Goal: Find specific page/section: Find specific page/section

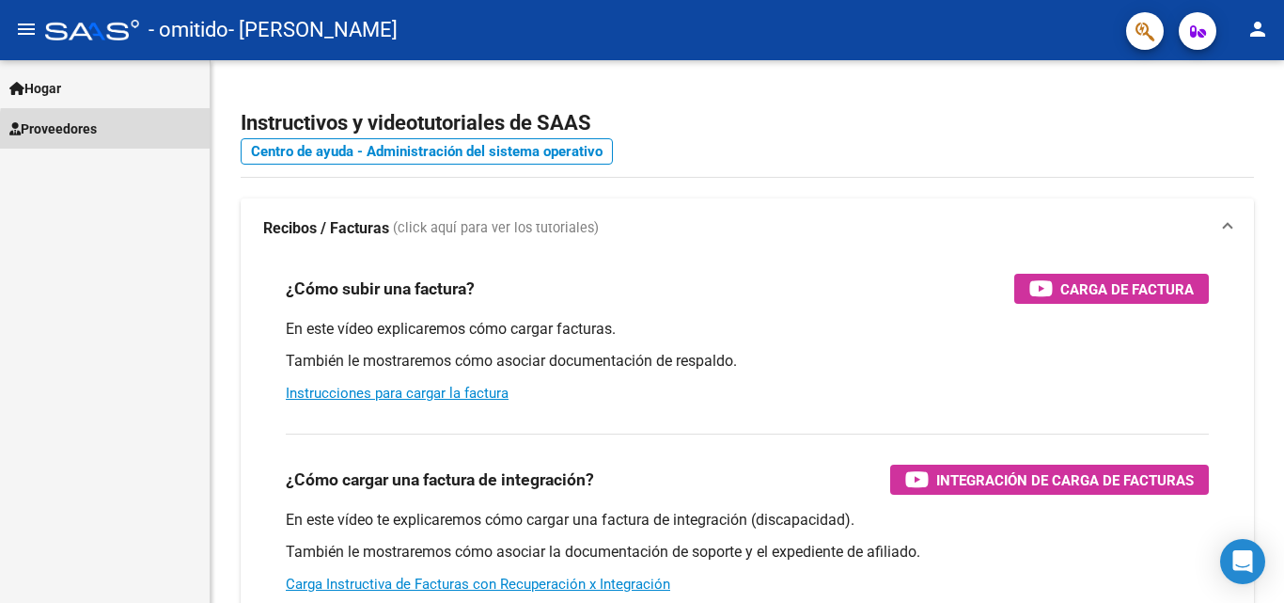
click at [135, 134] on link "Proveedores" at bounding box center [105, 128] width 210 height 40
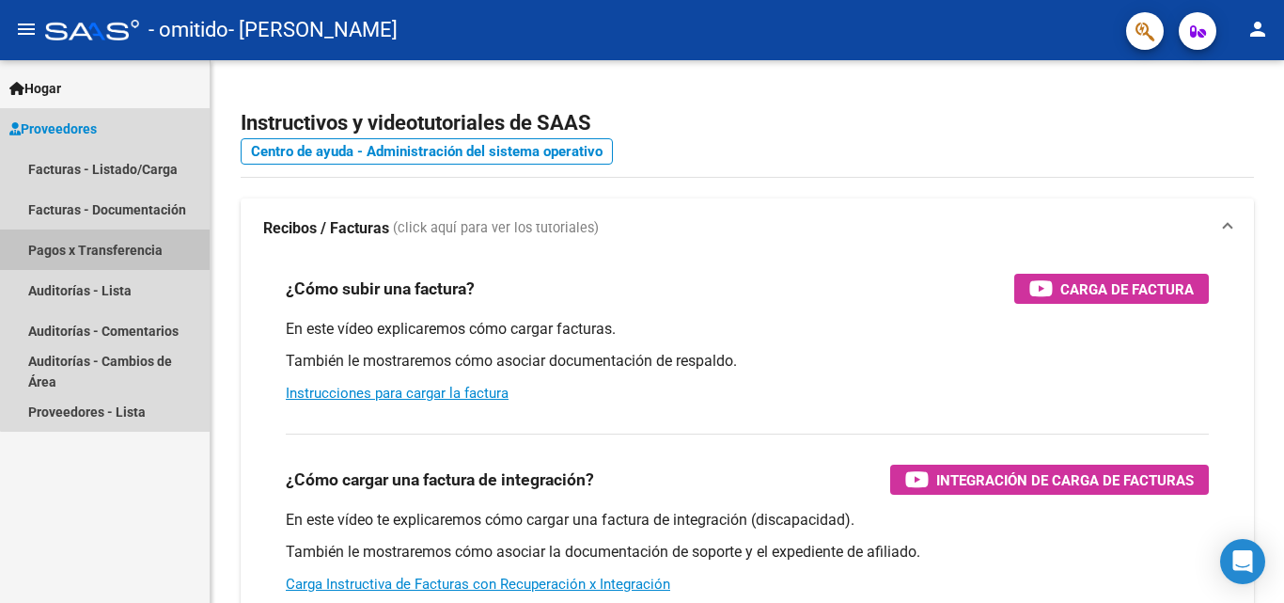
click at [127, 244] on font "Pagos x Transferencia" at bounding box center [95, 250] width 134 height 15
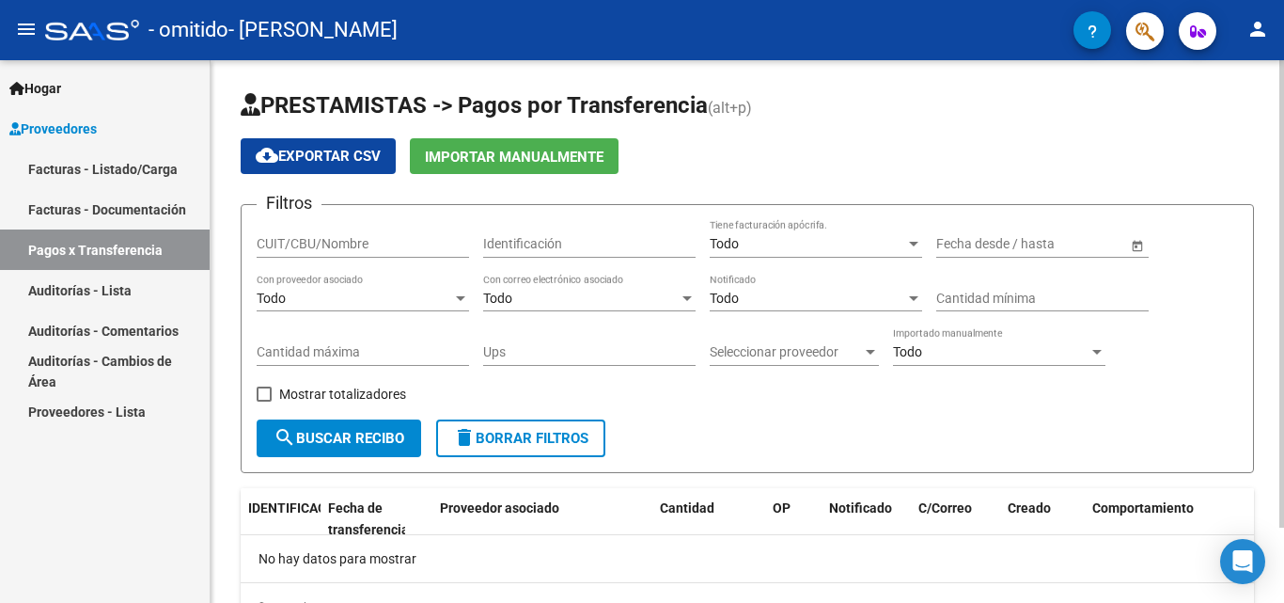
click at [363, 449] on button "search Buscar recibo" at bounding box center [339, 438] width 165 height 38
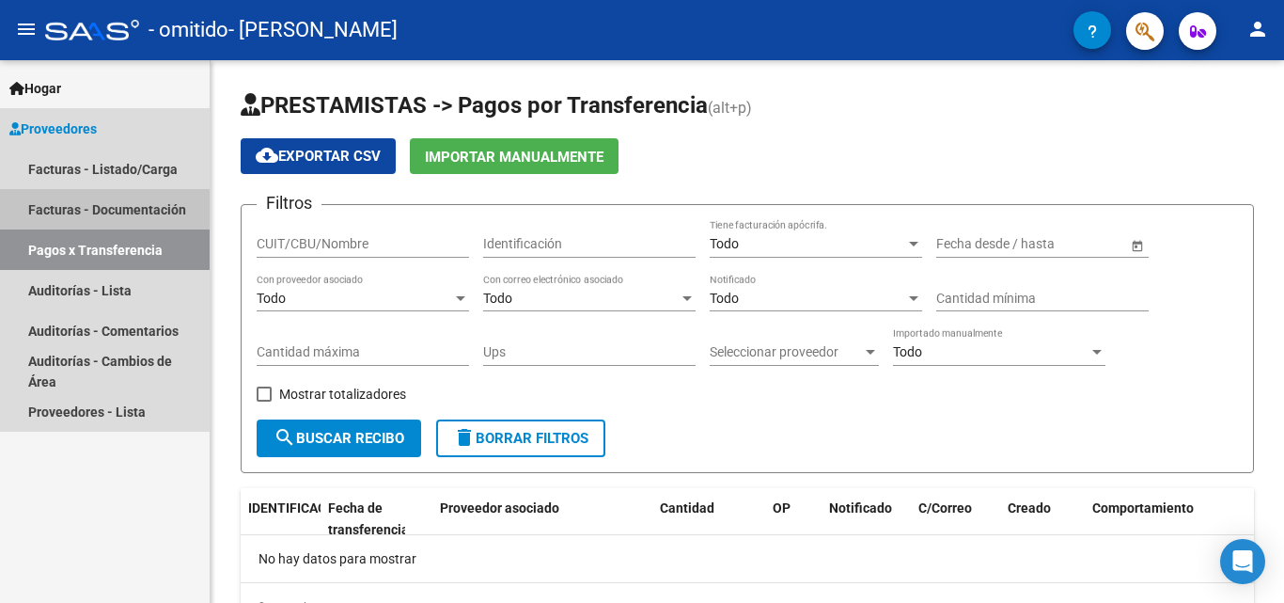
click at [118, 213] on font "Facturas - Documentación" at bounding box center [107, 209] width 158 height 15
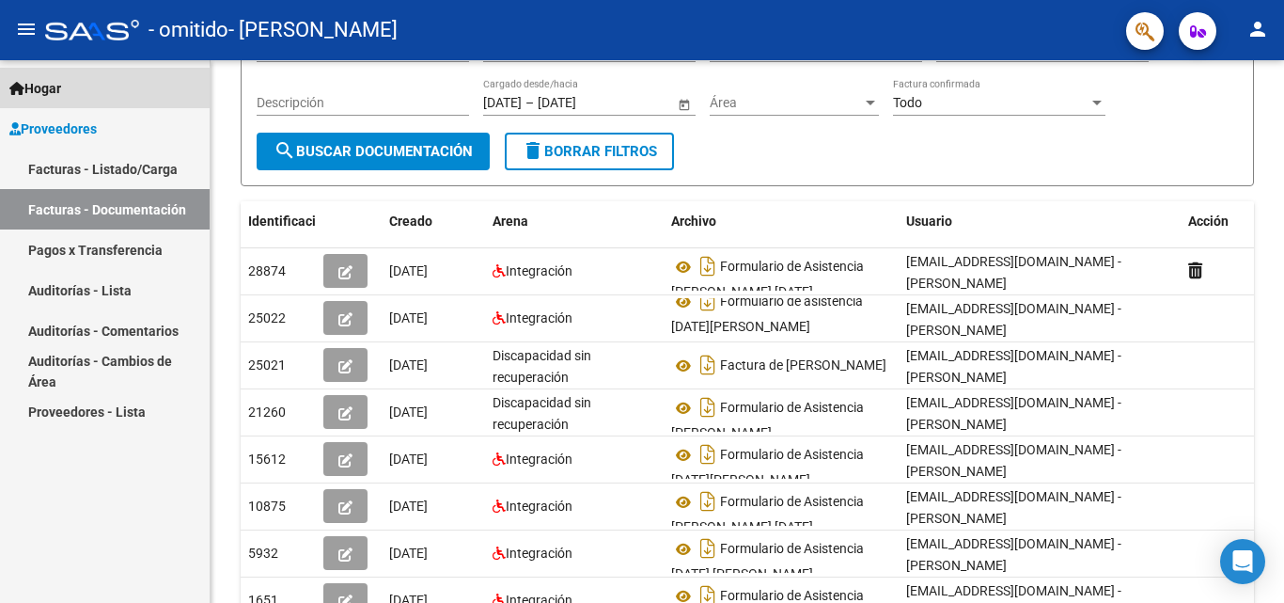
click at [85, 87] on link "Hogar" at bounding box center [105, 88] width 210 height 40
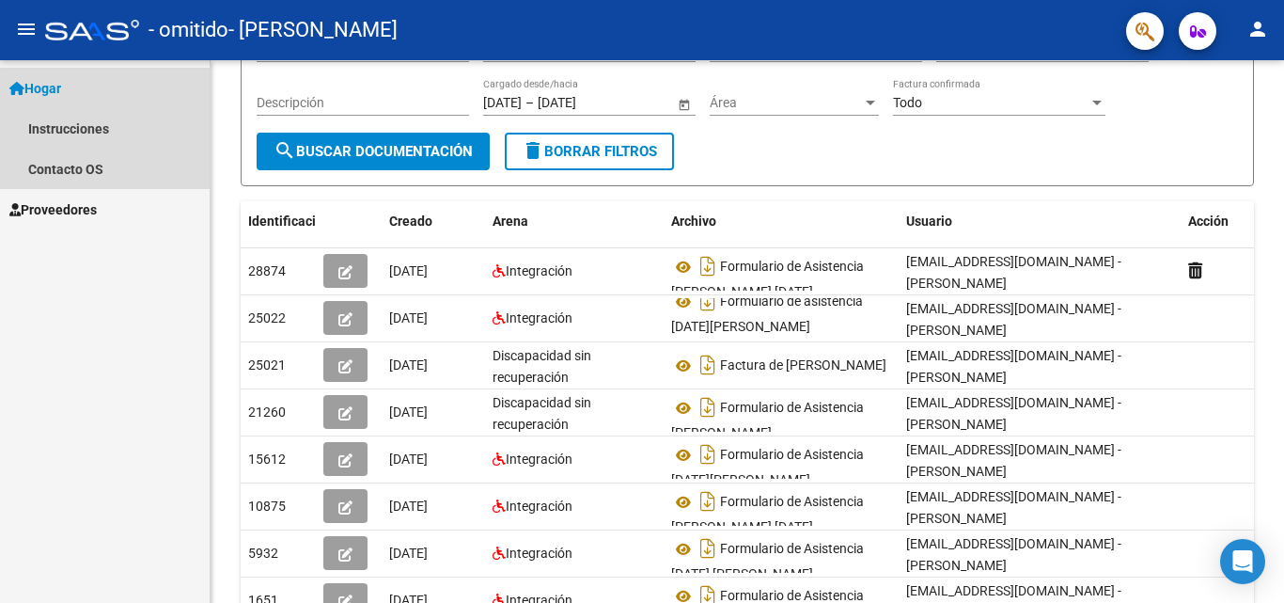
click at [71, 93] on link "Hogar" at bounding box center [105, 88] width 210 height 40
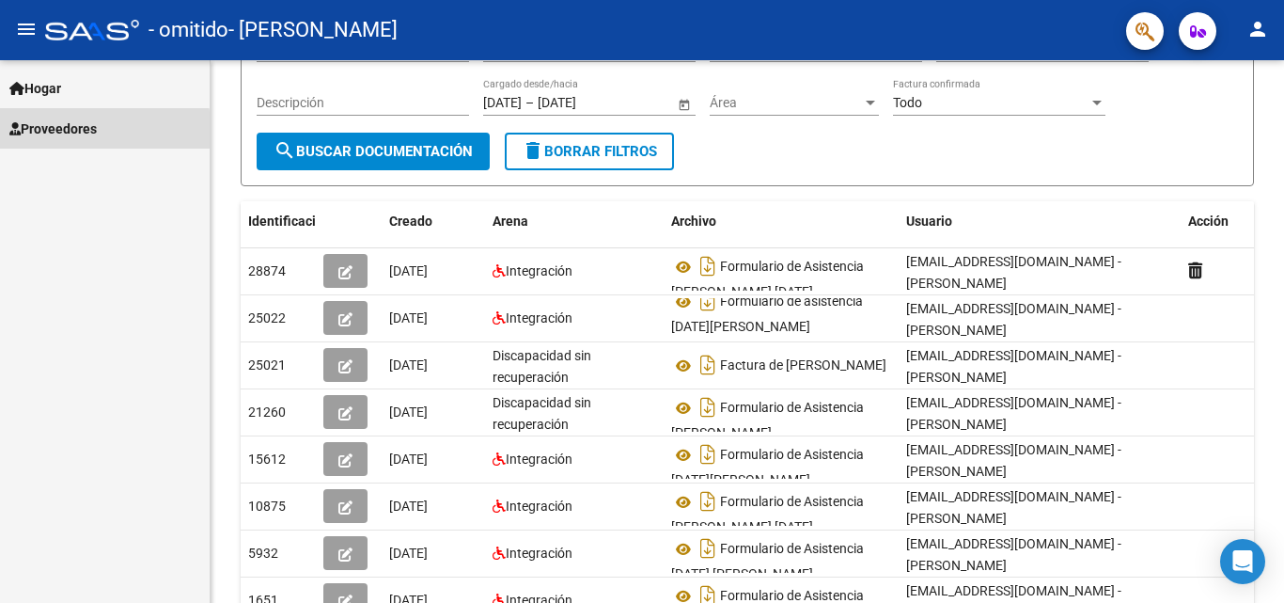
click at [80, 133] on font "Proveedores" at bounding box center [59, 128] width 76 height 15
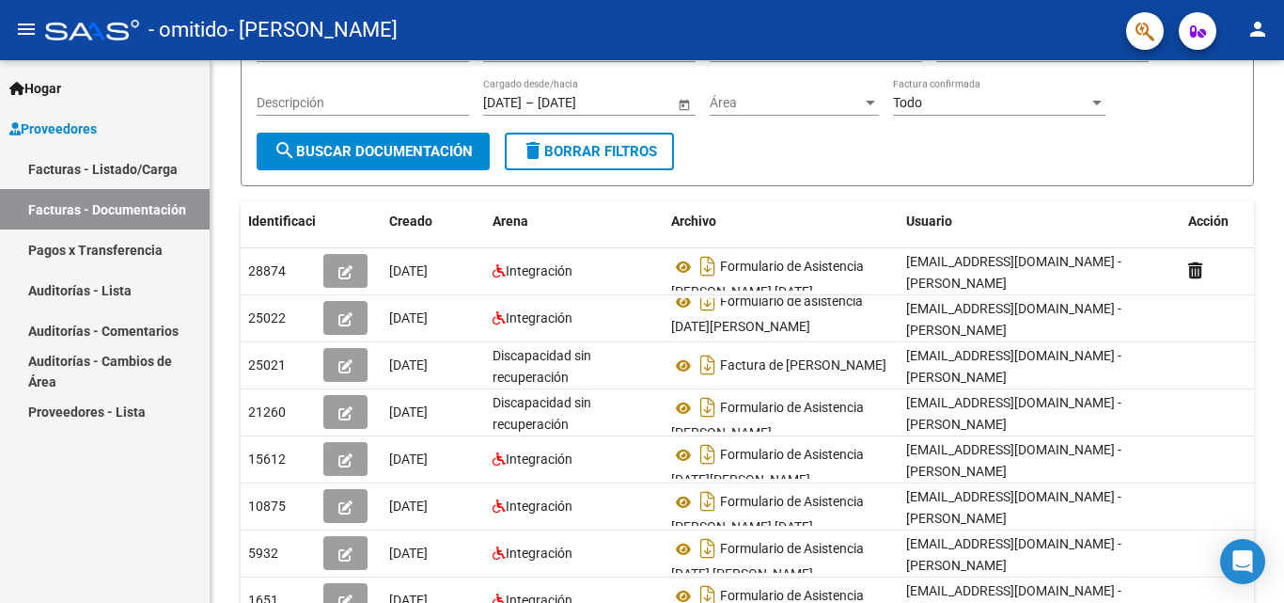
click at [90, 175] on font "Facturas - Listado/Carga" at bounding box center [103, 169] width 150 height 15
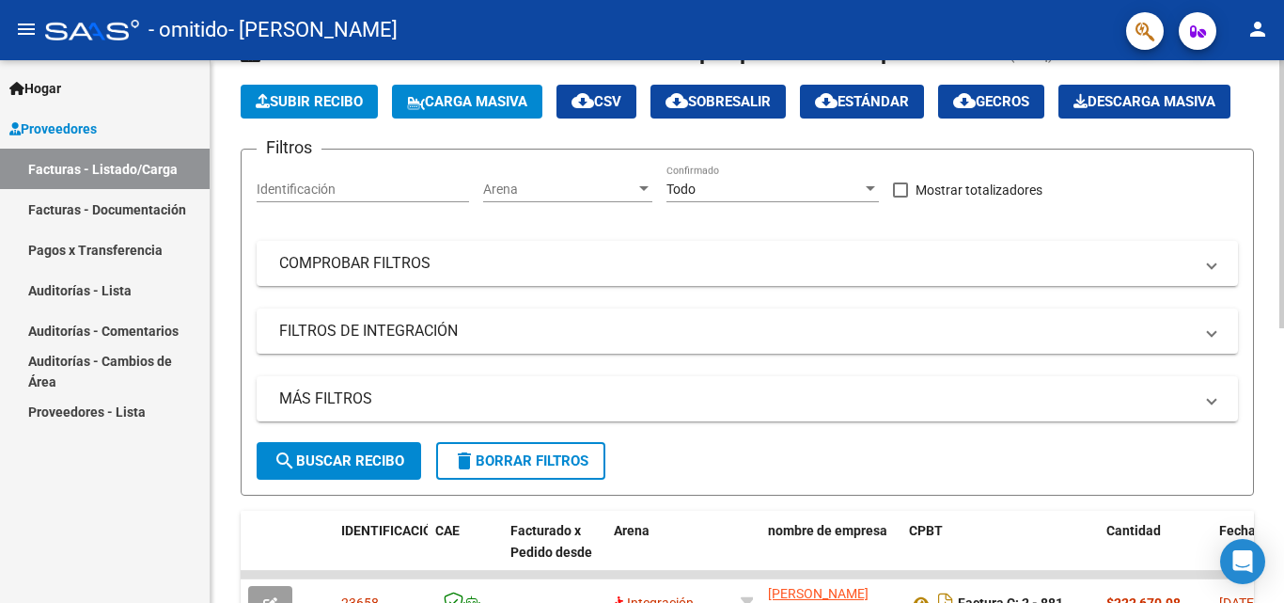
scroll to position [73, 0]
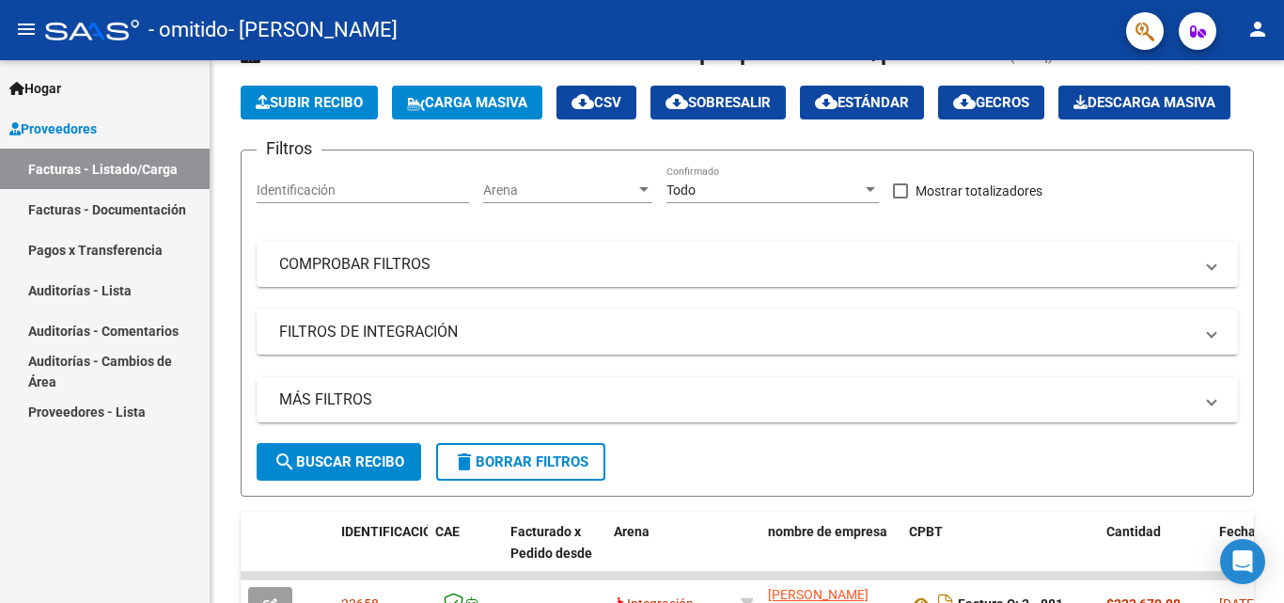
click at [138, 265] on link "Pagos x Transferencia" at bounding box center [105, 249] width 210 height 40
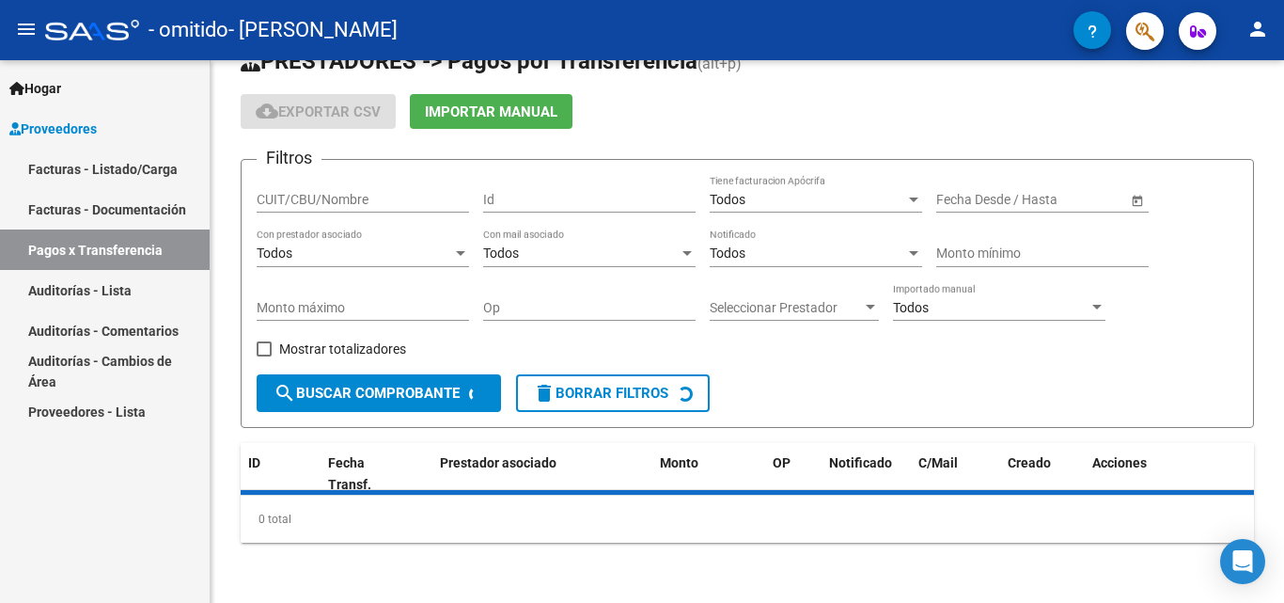
scroll to position [73, 0]
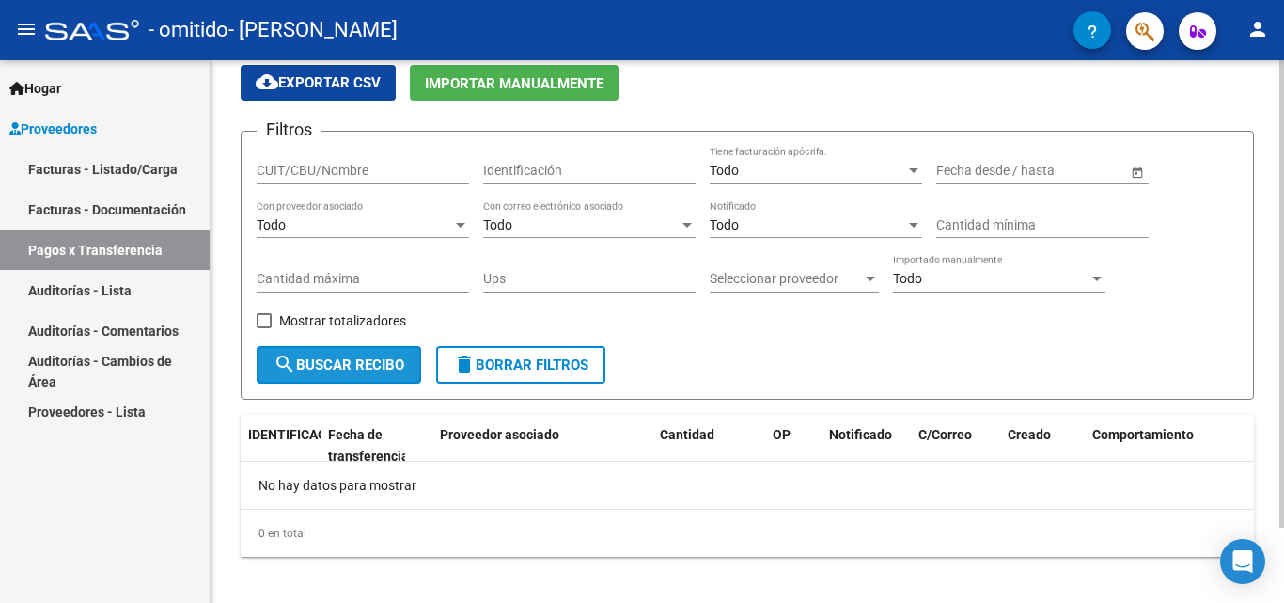
click at [375, 358] on font "Buscar recibo" at bounding box center [350, 364] width 108 height 17
